Goal: Task Accomplishment & Management: Manage account settings

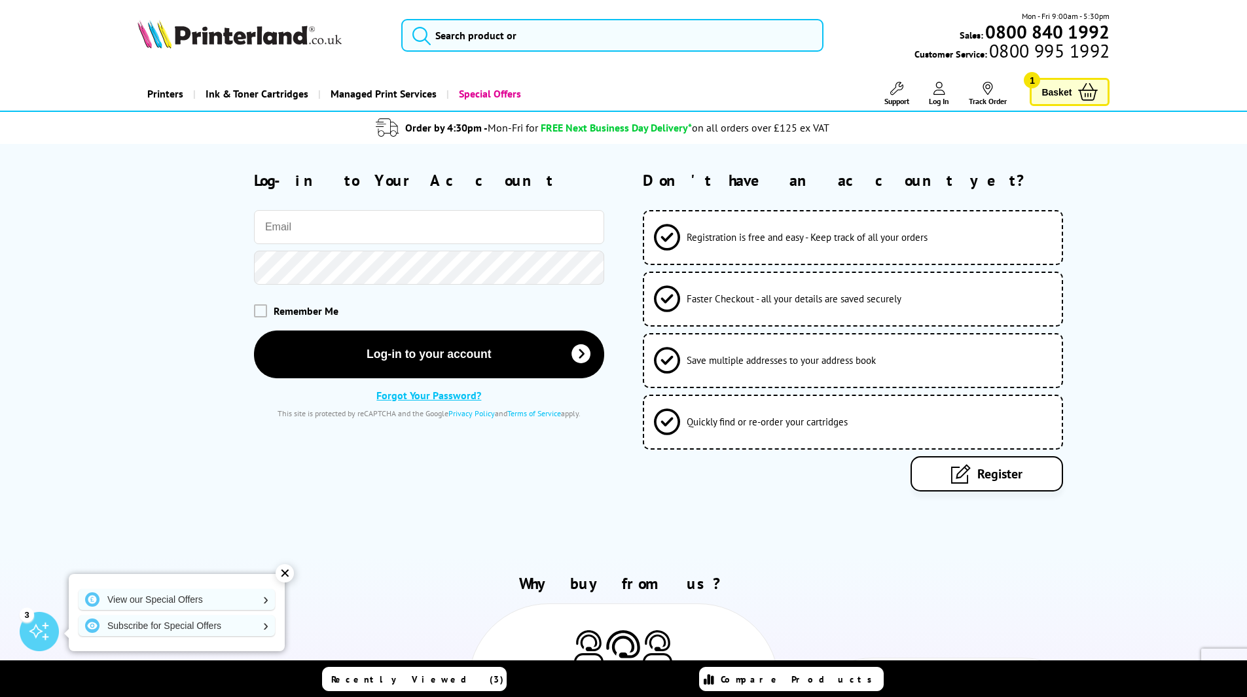
click at [293, 230] on input "email" at bounding box center [429, 227] width 350 height 34
type input "[EMAIL_ADDRESS][DOMAIN_NAME]"
click at [254, 330] on button "Log-in to your account" at bounding box center [429, 354] width 350 height 48
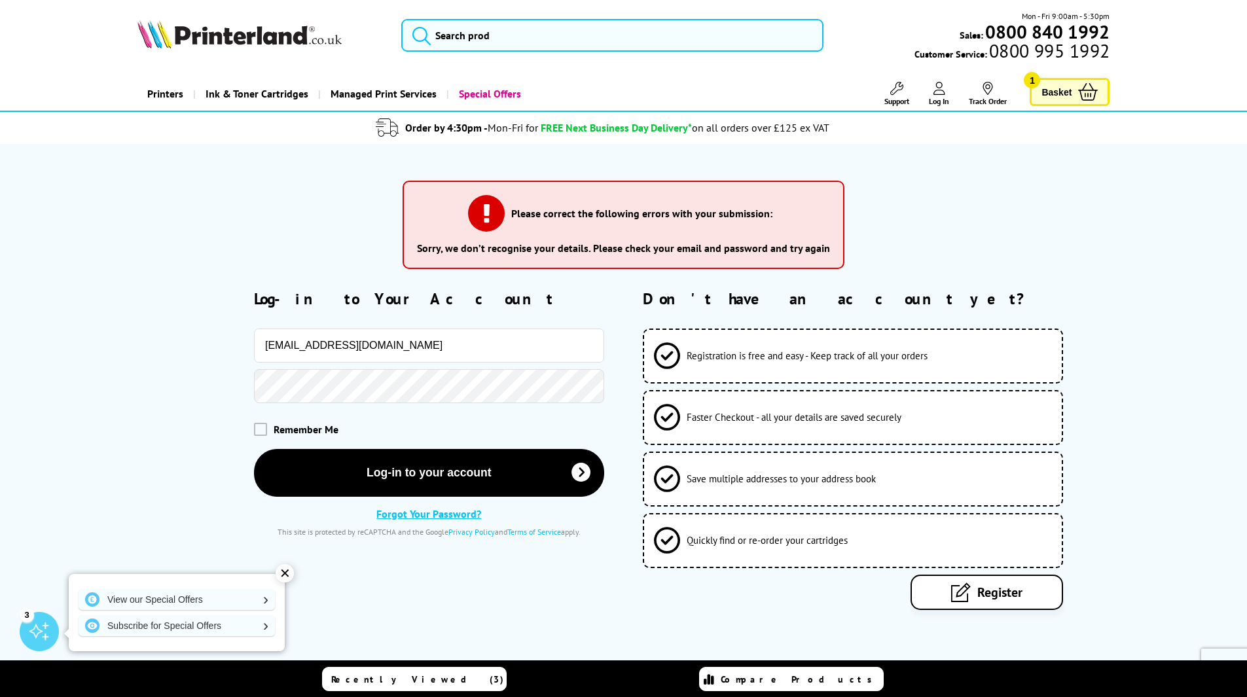
click at [254, 449] on button "Log-in to your account" at bounding box center [429, 473] width 350 height 48
click at [423, 512] on link "Forgot Your Password?" at bounding box center [428, 513] width 105 height 13
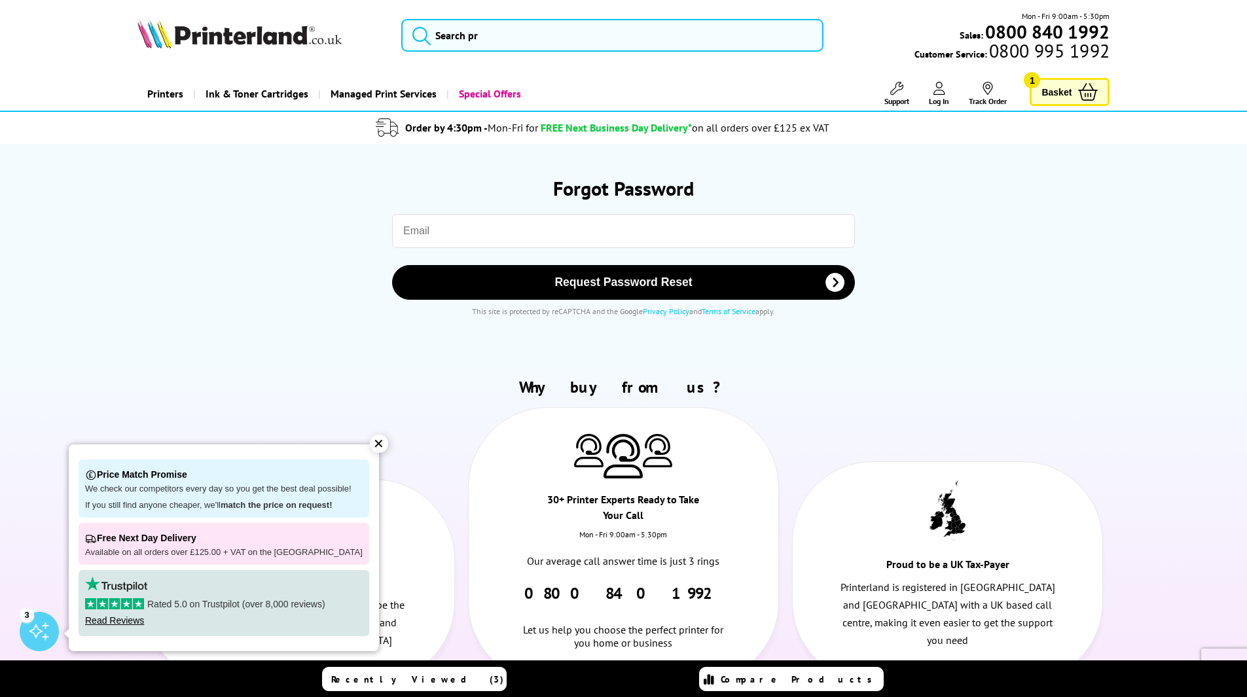
click at [471, 228] on input "email" at bounding box center [623, 231] width 463 height 34
type input "[EMAIL_ADDRESS][DOMAIN_NAME]"
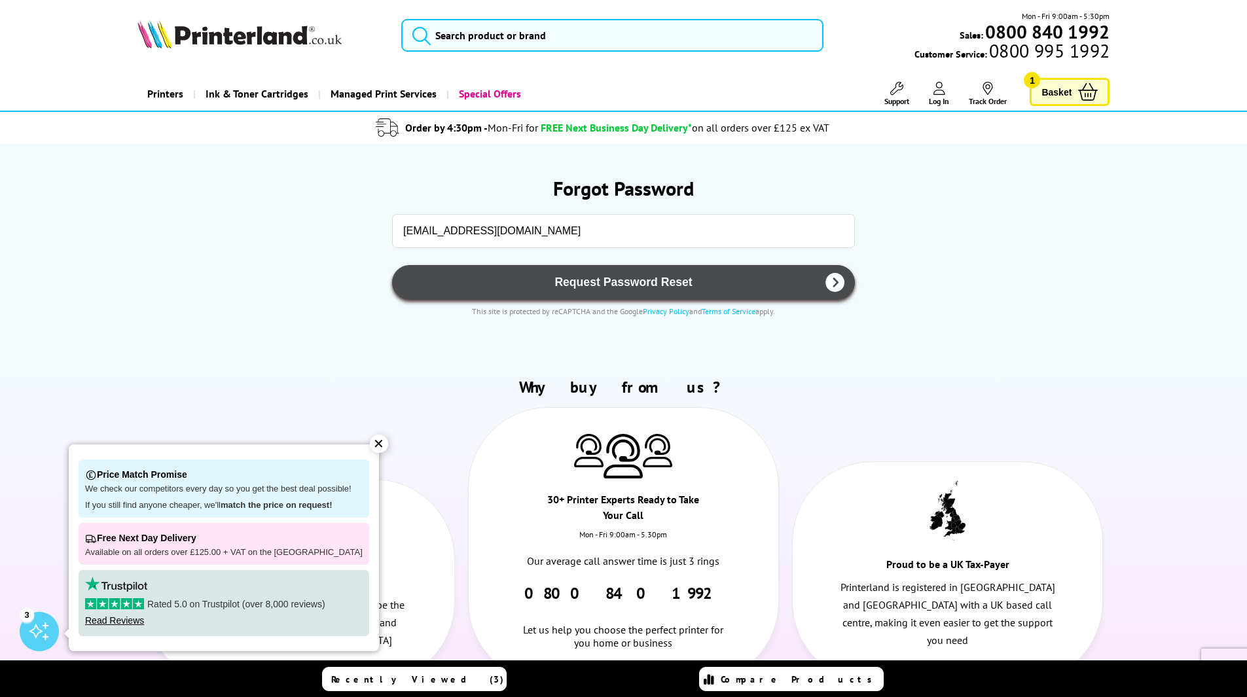
click at [601, 286] on span "Request Password Reset" at bounding box center [623, 283] width 429 height 14
